Goal: Information Seeking & Learning: Learn about a topic

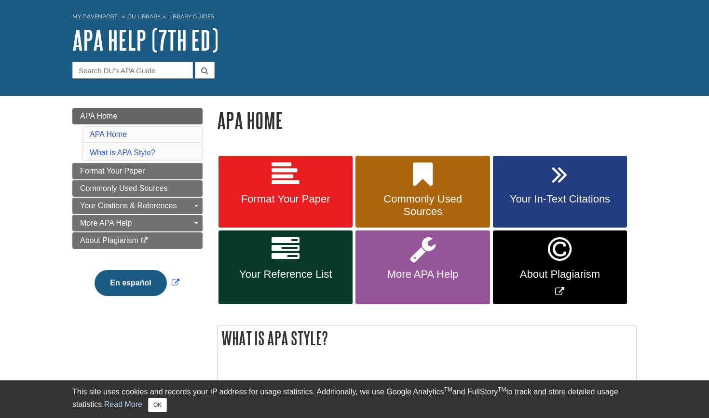
scroll to position [37, 0]
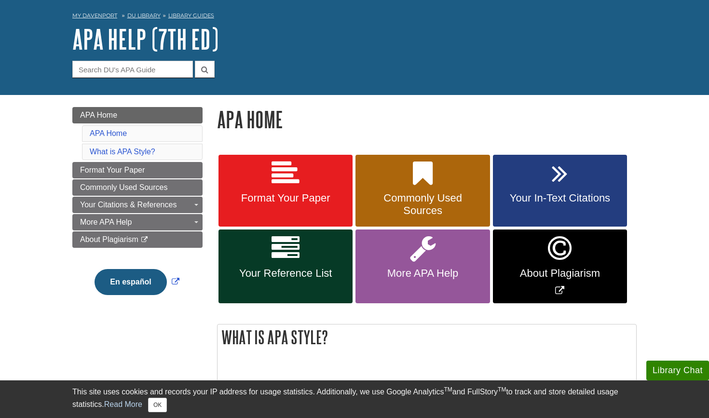
click at [537, 191] on link "Your In-Text Citations" at bounding box center [560, 191] width 134 height 72
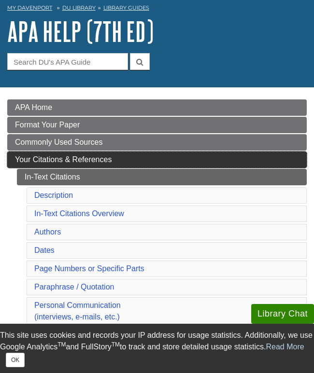
scroll to position [51, 0]
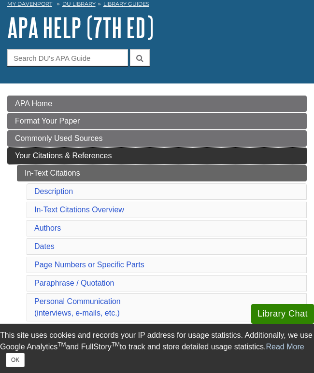
click at [101, 153] on span "Your Citations & References" at bounding box center [63, 155] width 96 height 8
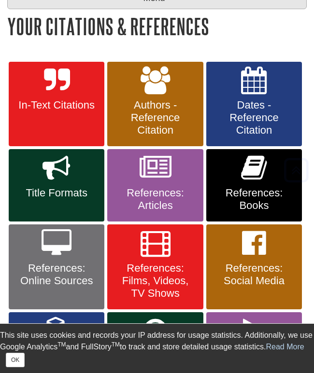
scroll to position [165, 0]
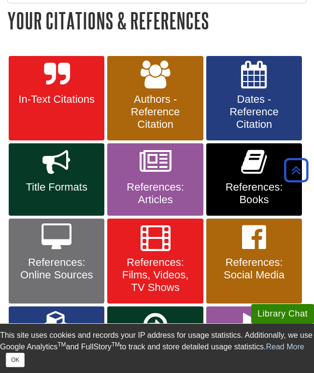
click at [64, 102] on span "In-Text Citations" at bounding box center [56, 99] width 81 height 13
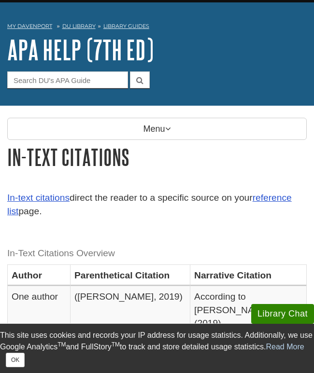
scroll to position [21, 0]
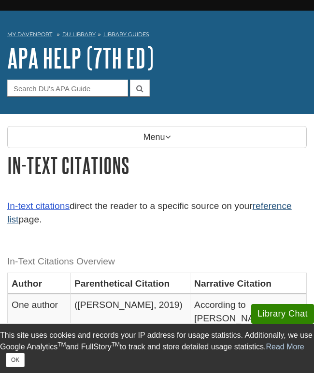
click at [10, 220] on link "reference list" at bounding box center [149, 213] width 284 height 24
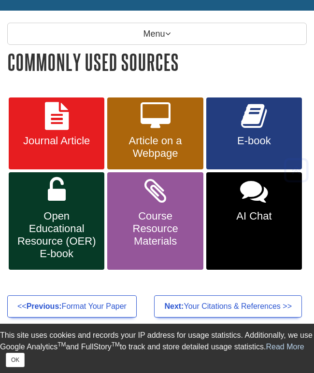
scroll to position [125, 0]
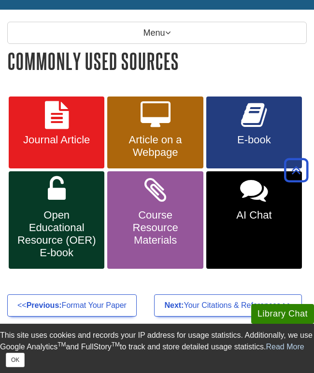
click at [144, 145] on span "Article on a Webpage" at bounding box center [154, 146] width 81 height 25
click at [243, 134] on span "E-book" at bounding box center [253, 140] width 81 height 13
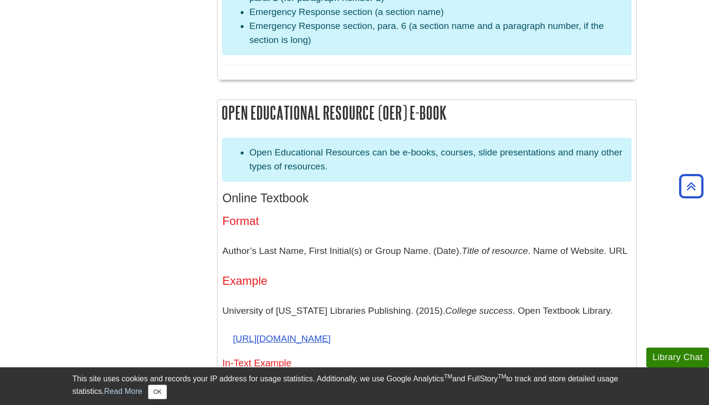
scroll to position [1919, 0]
